Goal: Navigation & Orientation: Go to known website

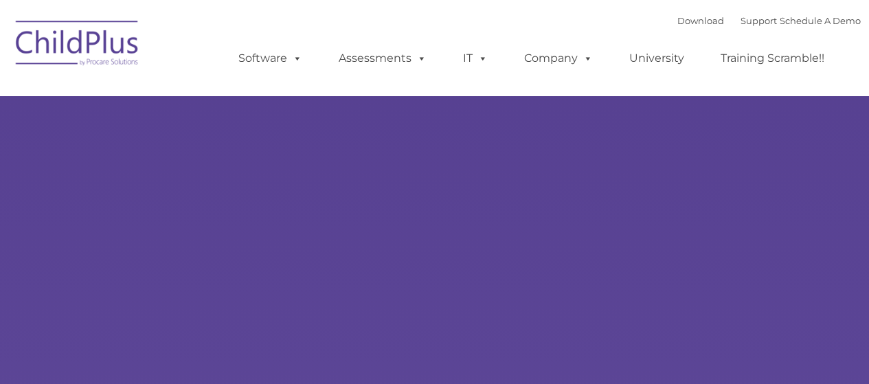
type input ""
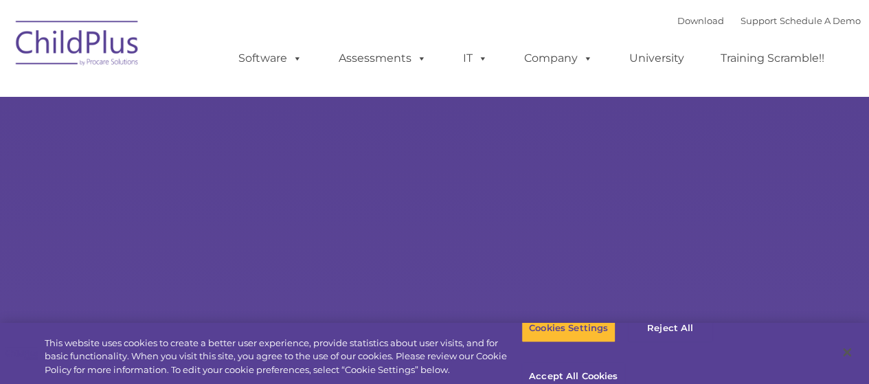
select select "MEDIUM"
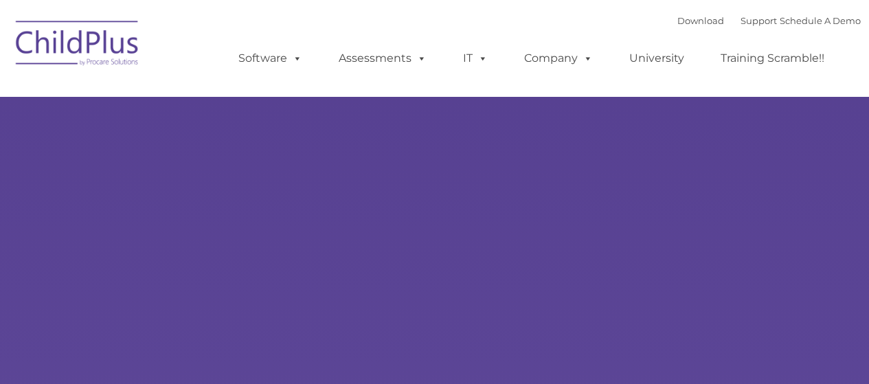
type input ""
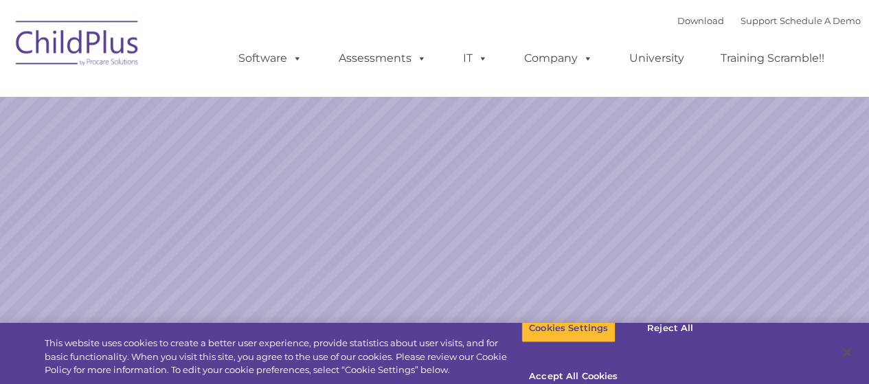
select select "MEDIUM"
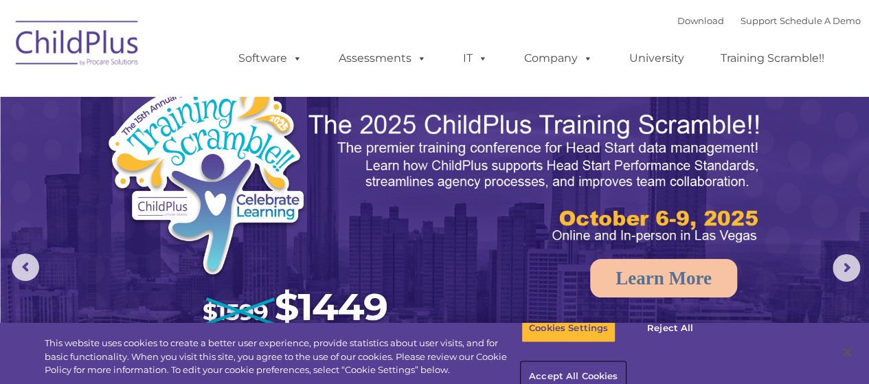
click at [625, 363] on button "Accept All Cookies" at bounding box center [574, 377] width 104 height 29
